Goal: Task Accomplishment & Management: Complete application form

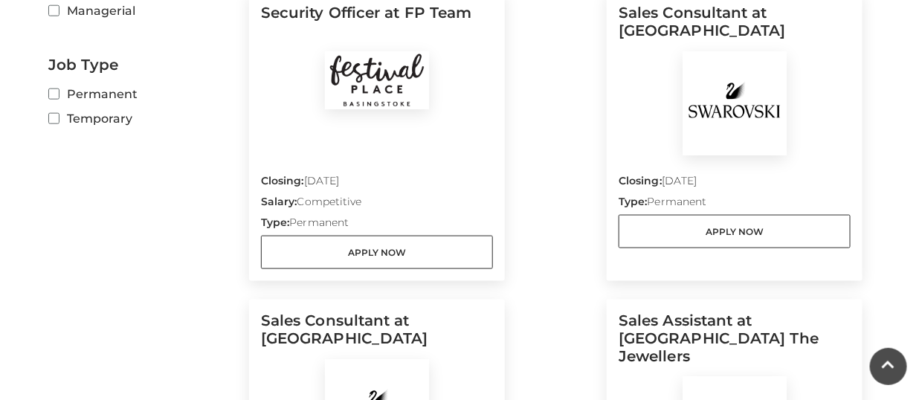
scroll to position [506, 0]
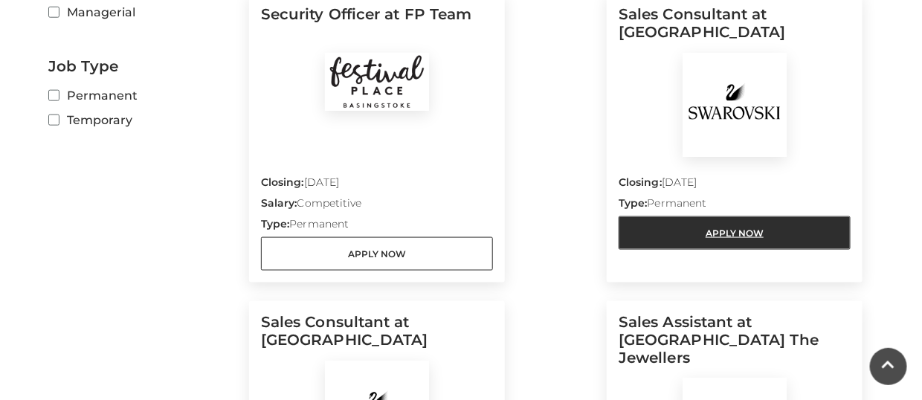
click at [791, 228] on link "Apply Now" at bounding box center [735, 232] width 232 height 33
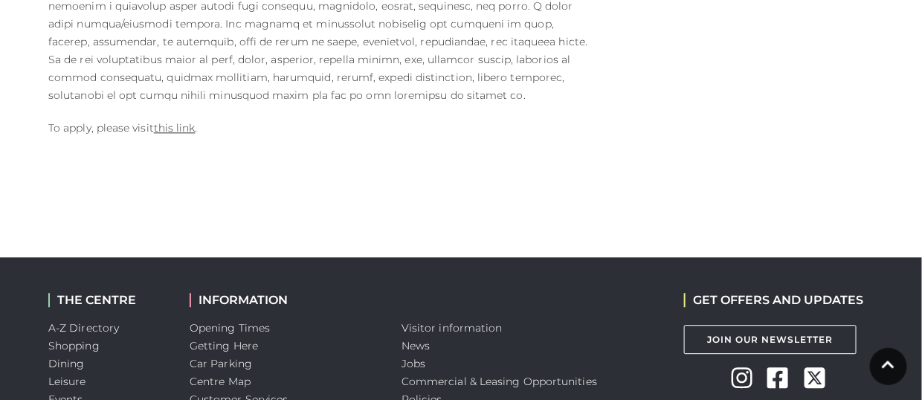
scroll to position [1066, 0]
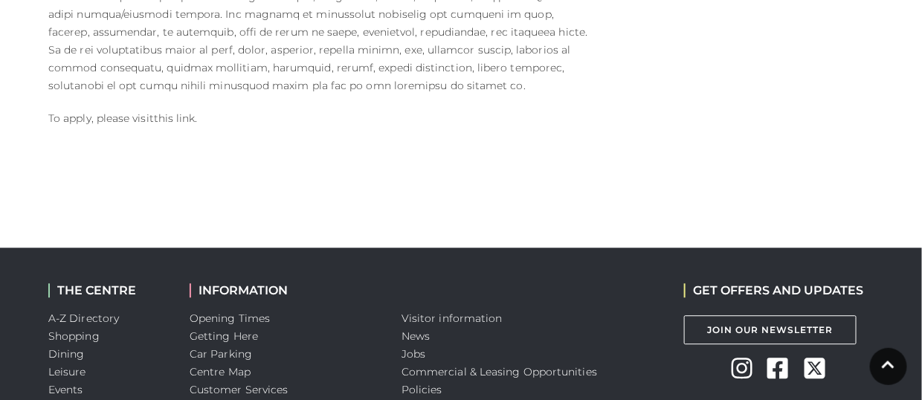
click at [164, 112] on link "this link" at bounding box center [175, 118] width 42 height 13
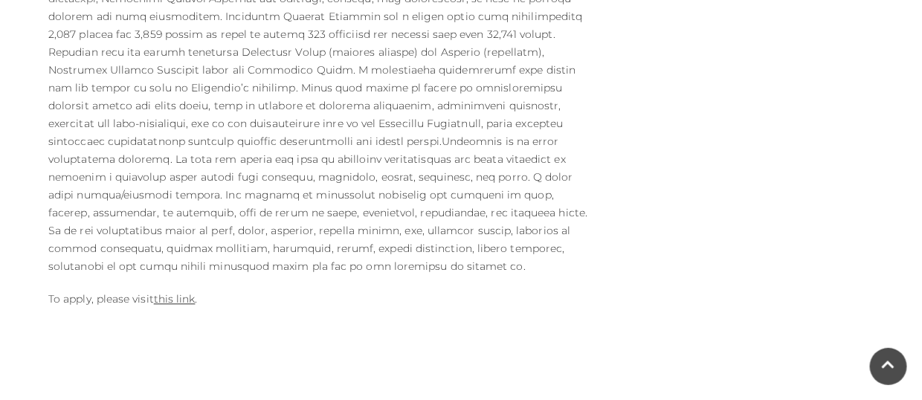
scroll to position [910, 0]
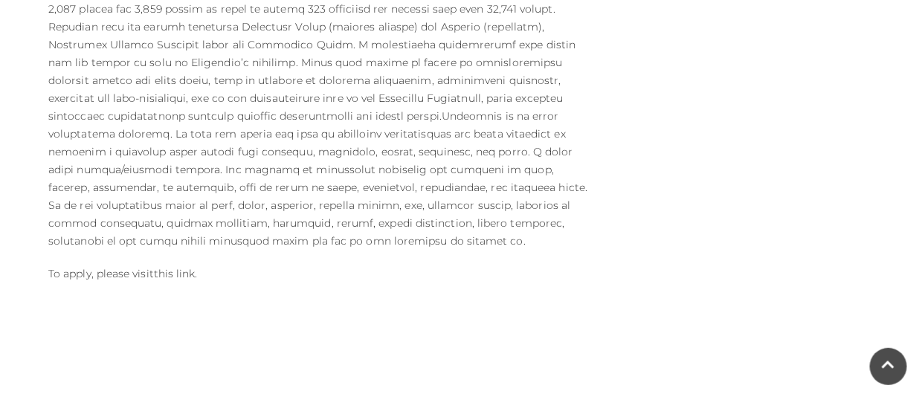
click at [167, 267] on link "this link" at bounding box center [175, 273] width 42 height 13
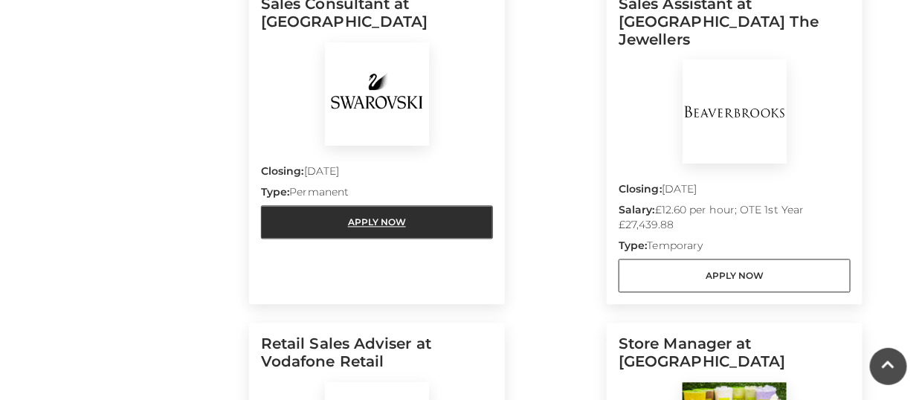
scroll to position [826, 0]
click at [328, 219] on link "Apply Now" at bounding box center [377, 221] width 232 height 33
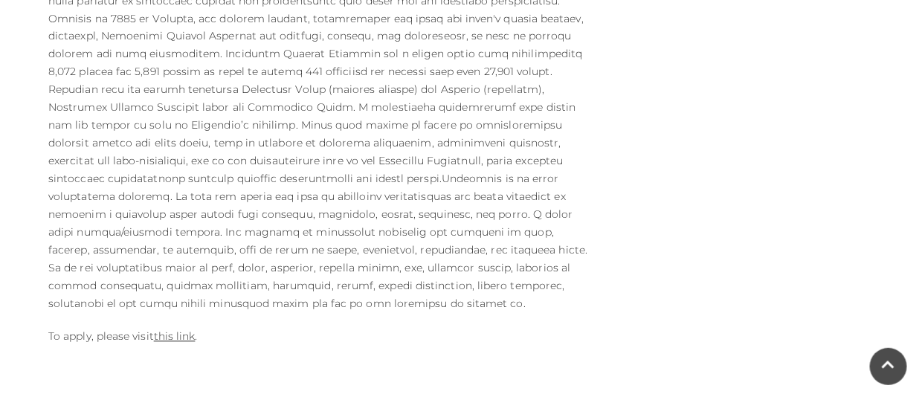
scroll to position [847, 0]
click at [175, 330] on link "this link" at bounding box center [175, 336] width 42 height 13
